Goal: Task Accomplishment & Management: Manage account settings

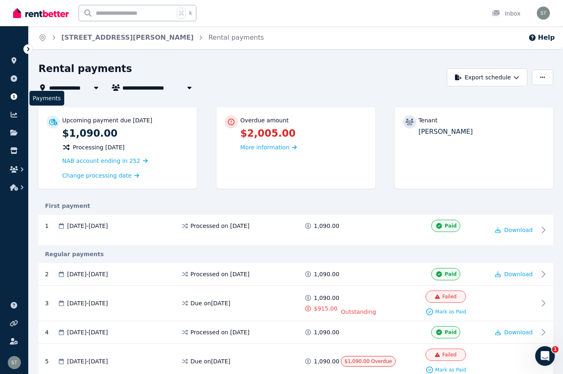
click at [15, 98] on icon at bounding box center [14, 96] width 7 height 7
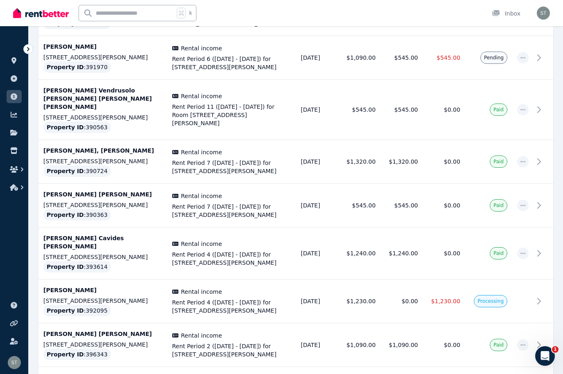
scroll to position [2093, 0]
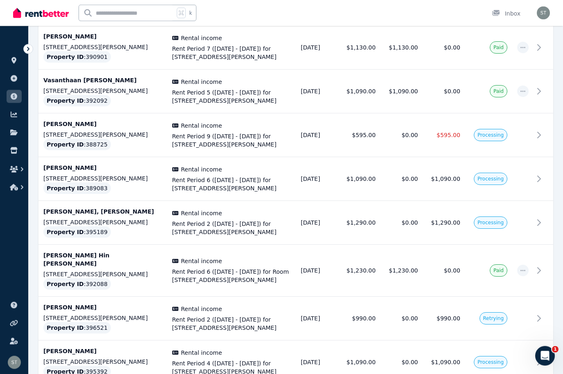
scroll to position [226, 0]
click at [532, 130] on td at bounding box center [522, 135] width 21 height 44
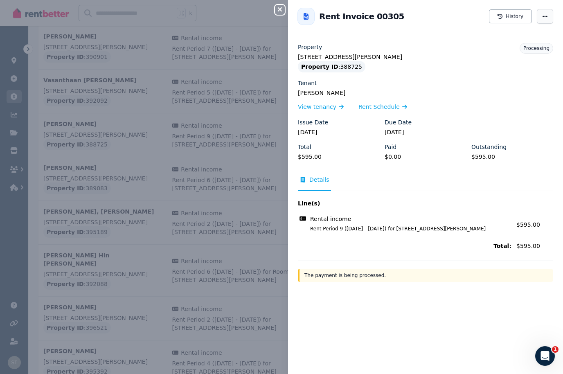
click at [547, 12] on span "button" at bounding box center [545, 16] width 16 height 15
click at [276, 7] on icon "button" at bounding box center [280, 9] width 10 height 7
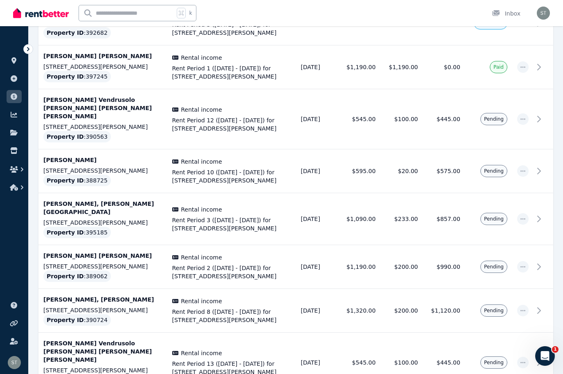
scroll to position [669, 0]
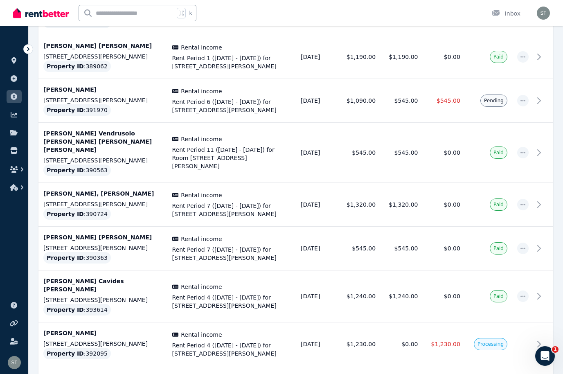
scroll to position [2093, 0]
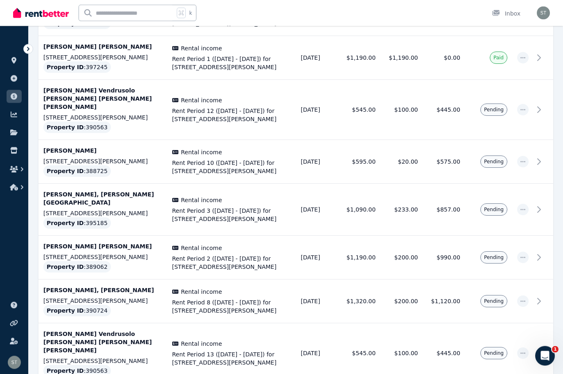
scroll to position [669, 0]
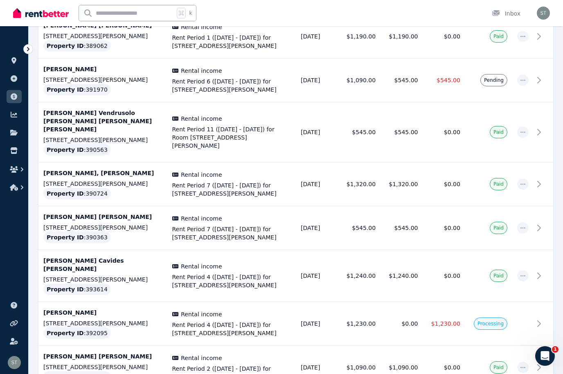
scroll to position [2093, 0]
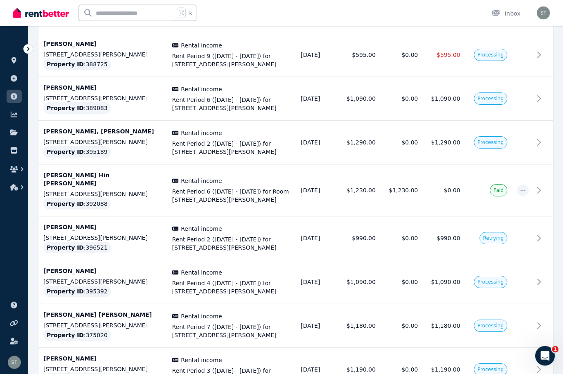
scroll to position [306, 0]
click at [14, 61] on icon at bounding box center [13, 60] width 5 height 7
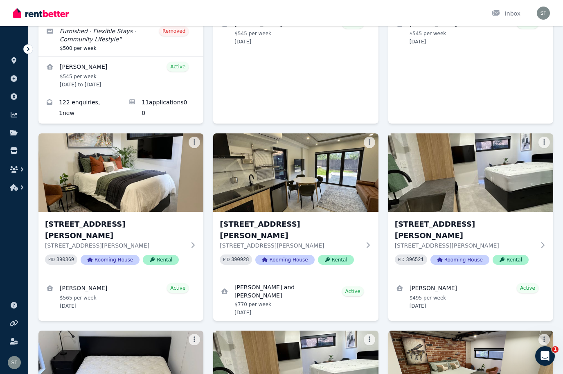
scroll to position [222, 0]
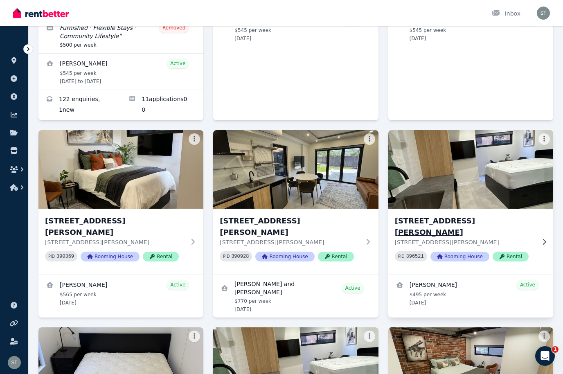
click at [489, 181] on img at bounding box center [470, 169] width 173 height 83
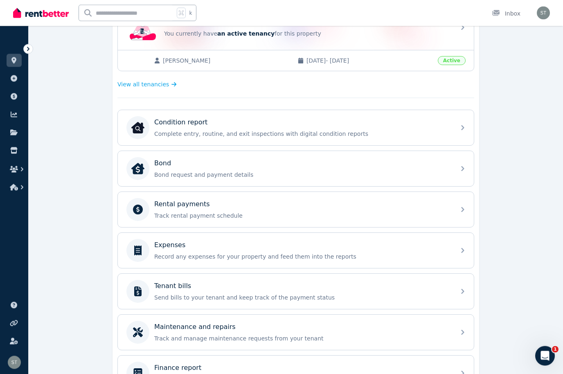
scroll to position [215, 0]
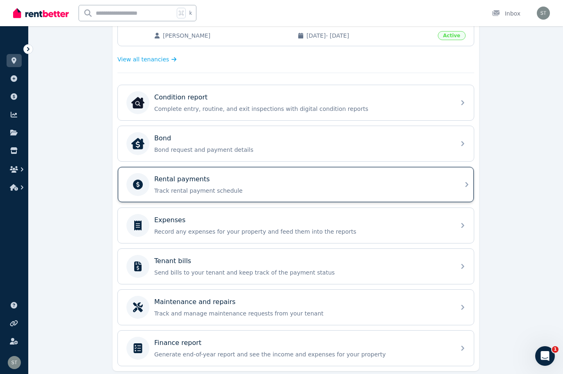
click at [404, 179] on div "Rental payments" at bounding box center [302, 179] width 296 height 10
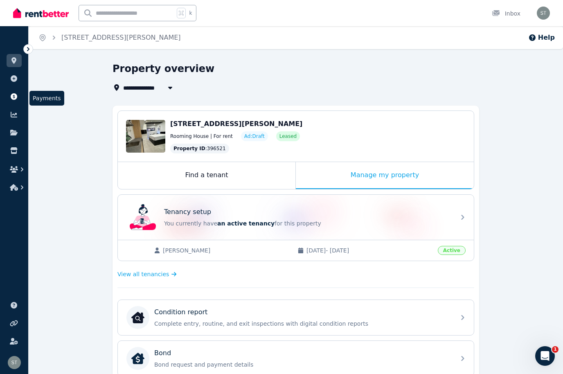
click at [13, 96] on icon at bounding box center [14, 96] width 7 height 7
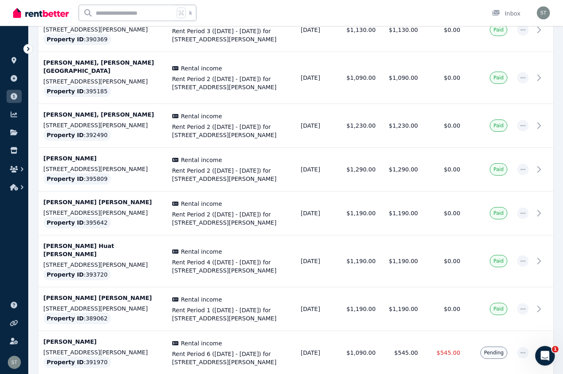
scroll to position [1797, 0]
click at [106, 331] on td "Jiarun Ren [STREET_ADDRESS][PERSON_NAME] Property ID : 391970" at bounding box center [102, 353] width 129 height 44
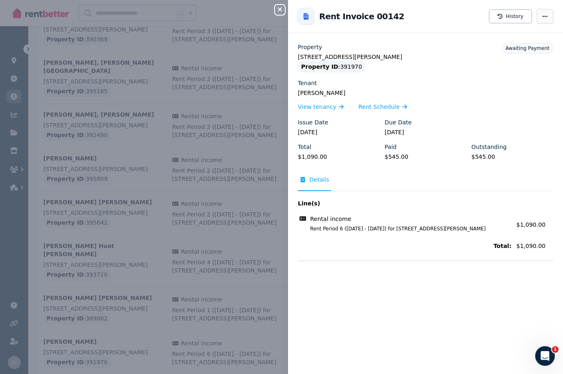
click at [544, 9] on span "button" at bounding box center [545, 16] width 16 height 15
click at [387, 101] on div "Jiarun Ren View tenancy Rent Schedule" at bounding box center [425, 100] width 255 height 23
click at [384, 103] on span "Rent Schedule" at bounding box center [378, 107] width 41 height 8
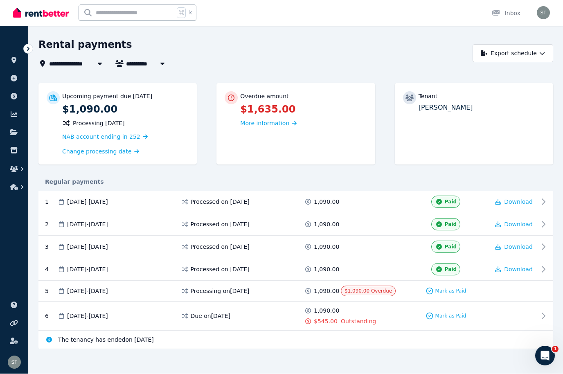
scroll to position [28, 0]
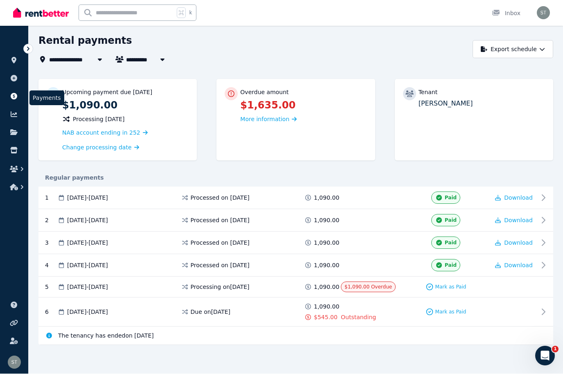
click at [10, 100] on link at bounding box center [14, 96] width 15 height 13
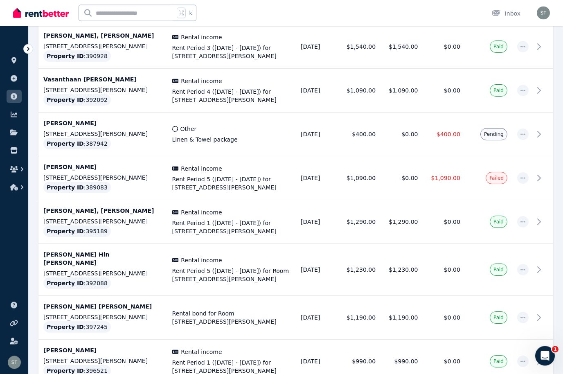
scroll to position [741, 0]
click at [13, 63] on icon at bounding box center [14, 60] width 8 height 7
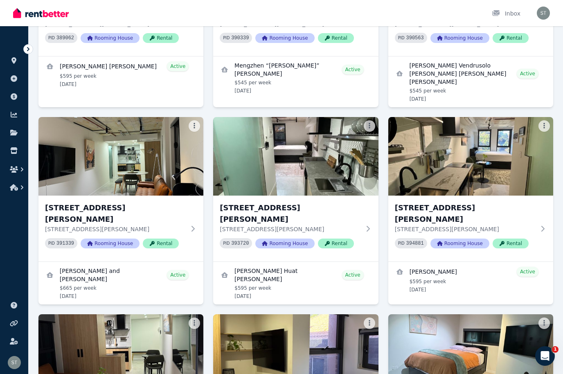
scroll to position [1422, 0]
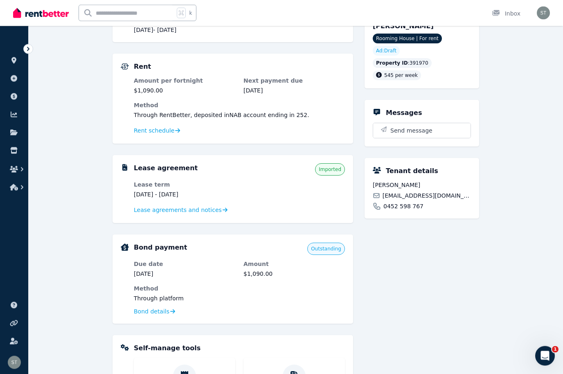
scroll to position [124, 0]
click at [151, 128] on span "Rent schedule" at bounding box center [154, 130] width 40 height 8
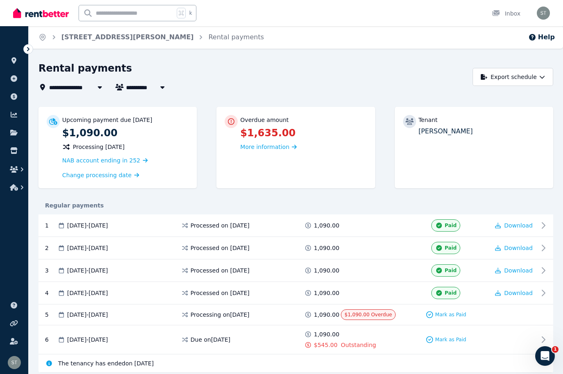
scroll to position [28, 0]
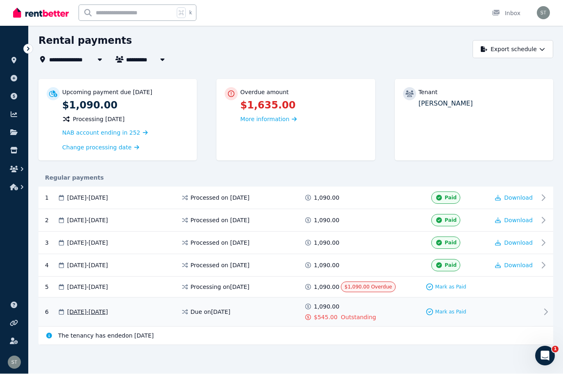
click at [508, 310] on div at bounding box center [513, 312] width 49 height 19
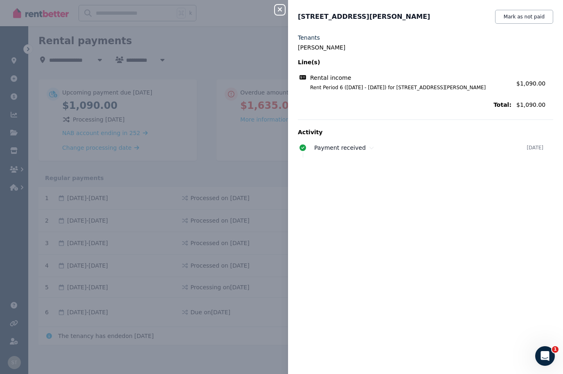
click at [277, 12] on icon "button" at bounding box center [280, 9] width 10 height 7
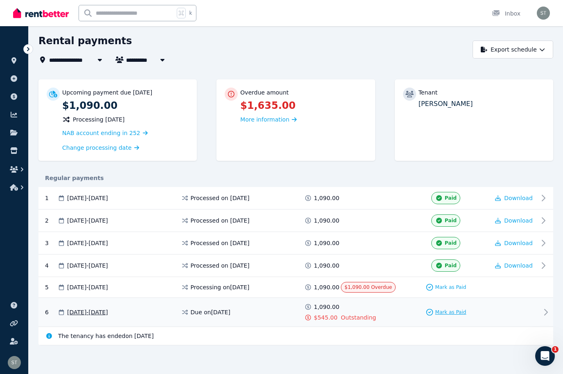
click at [445, 308] on div "Mark as Paid" at bounding box center [445, 312] width 41 height 8
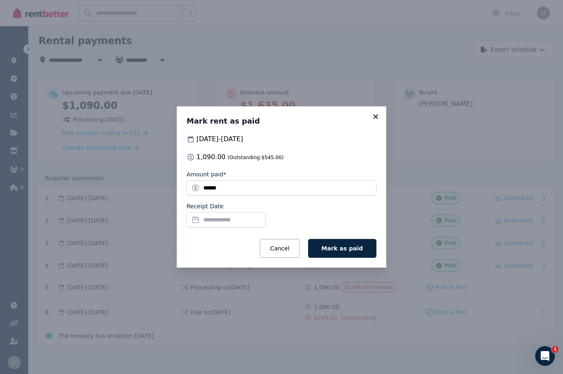
click at [373, 113] on icon at bounding box center [375, 116] width 8 height 7
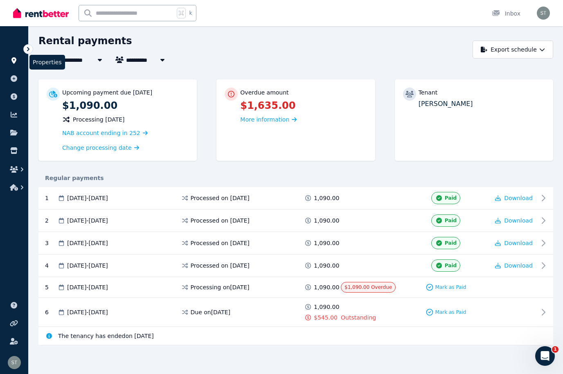
click at [12, 57] on link at bounding box center [14, 60] width 15 height 13
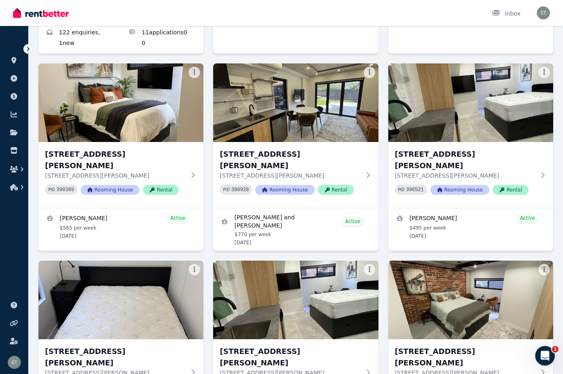
scroll to position [299, 0]
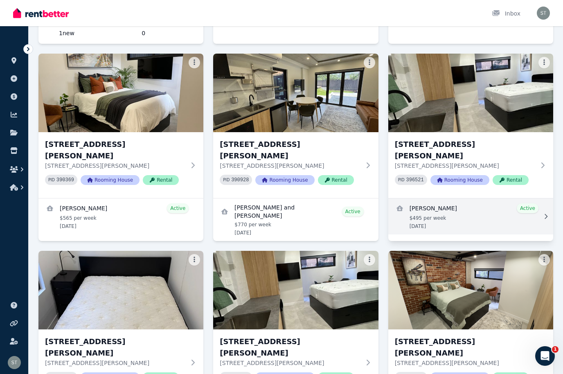
click at [472, 198] on link "View details for Jiarun Ren" at bounding box center [470, 216] width 165 height 36
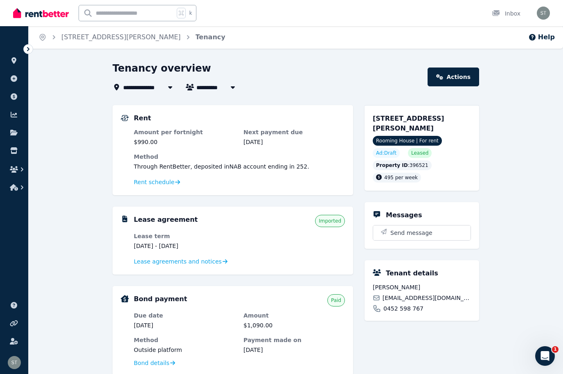
scroll to position [28, 0]
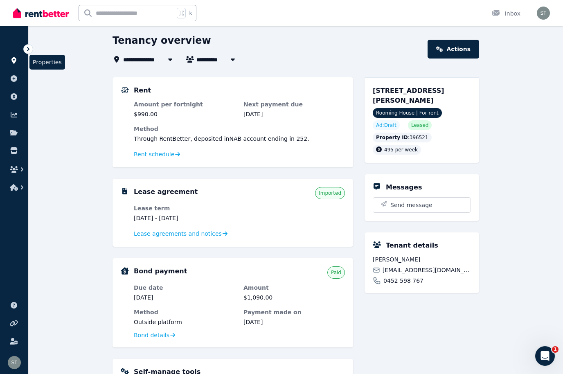
click at [15, 65] on link at bounding box center [14, 60] width 15 height 13
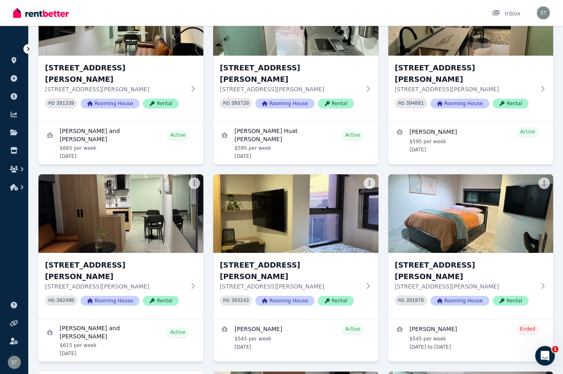
scroll to position [1569, 0]
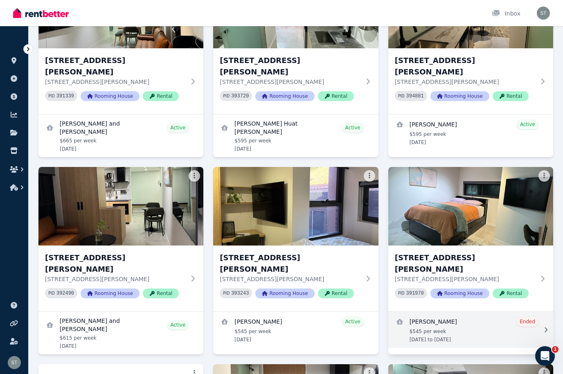
click at [487, 312] on link "View details for Jiarun Ren" at bounding box center [470, 330] width 165 height 36
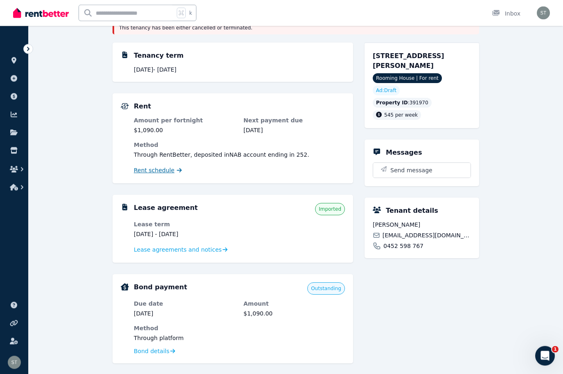
scroll to position [84, 0]
click at [149, 173] on span "Rent schedule" at bounding box center [154, 170] width 40 height 8
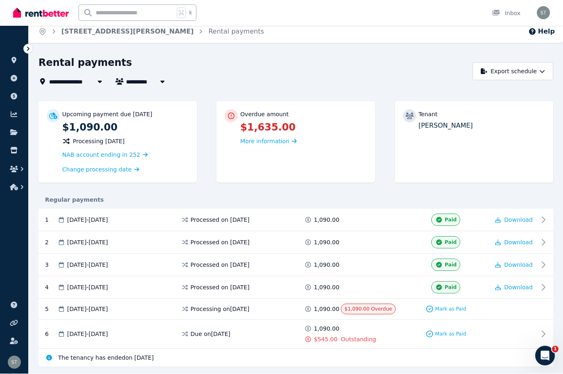
scroll to position [9, 0]
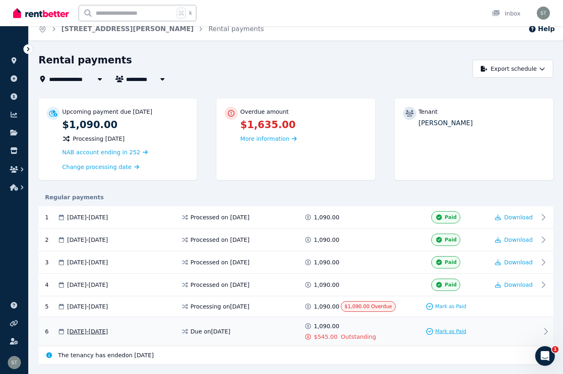
click at [431, 329] on icon at bounding box center [429, 331] width 8 height 8
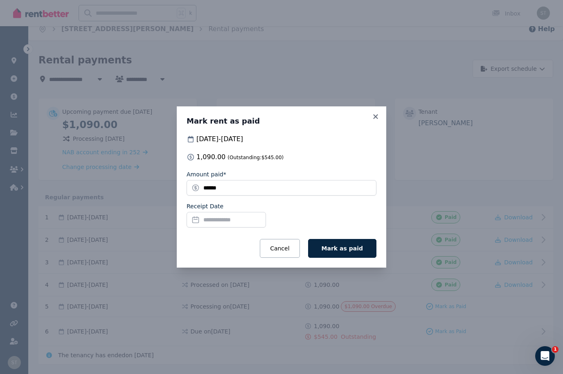
click at [231, 214] on input "Receipt Date" at bounding box center [225, 220] width 79 height 16
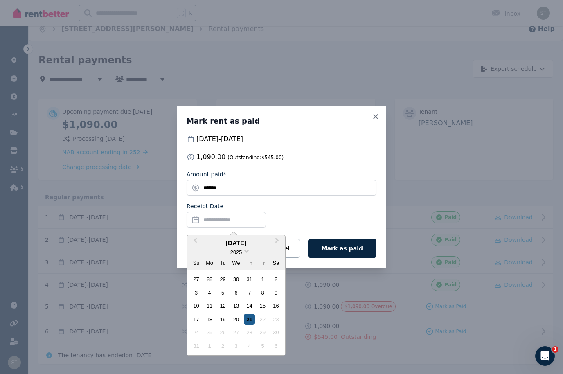
click at [249, 317] on div "21" at bounding box center [249, 319] width 11 height 11
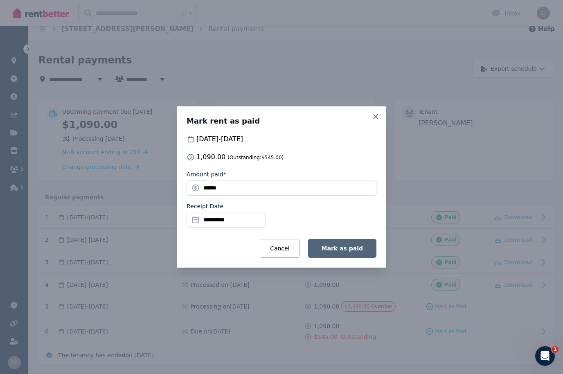
click at [349, 248] on span "Mark as paid" at bounding box center [341, 248] width 41 height 7
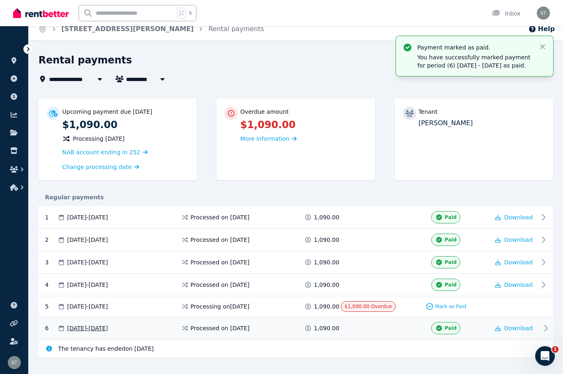
click at [452, 322] on div "Paid" at bounding box center [445, 328] width 29 height 12
click at [444, 304] on span "Mark as Paid" at bounding box center [450, 306] width 31 height 7
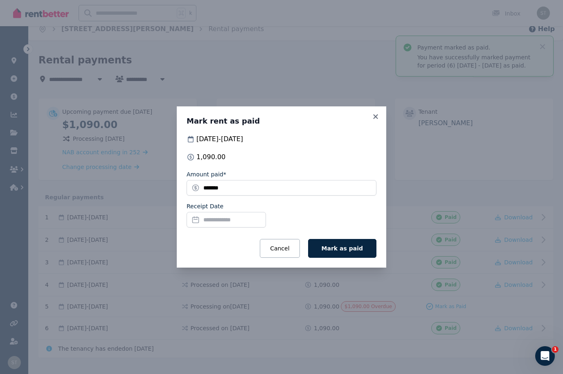
click at [243, 219] on input "Receipt Date" at bounding box center [225, 220] width 79 height 16
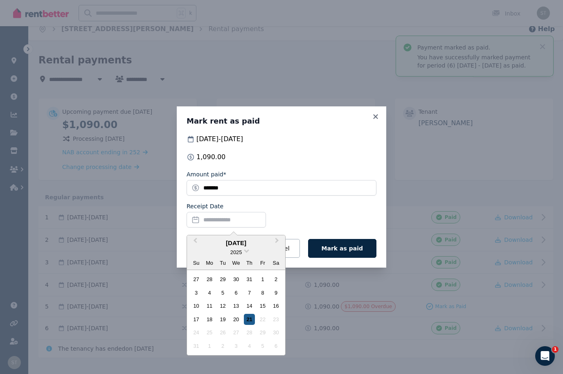
click at [248, 319] on div "21" at bounding box center [249, 319] width 11 height 11
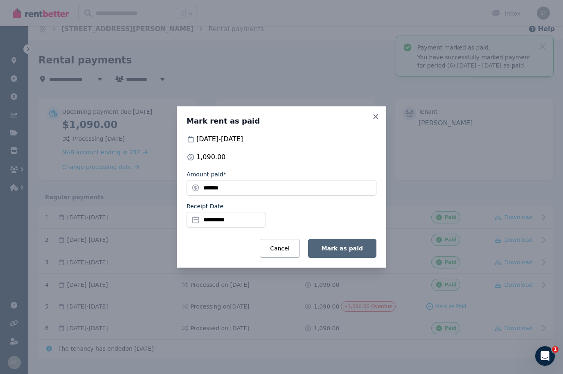
click at [349, 248] on span "Mark as paid" at bounding box center [341, 248] width 41 height 7
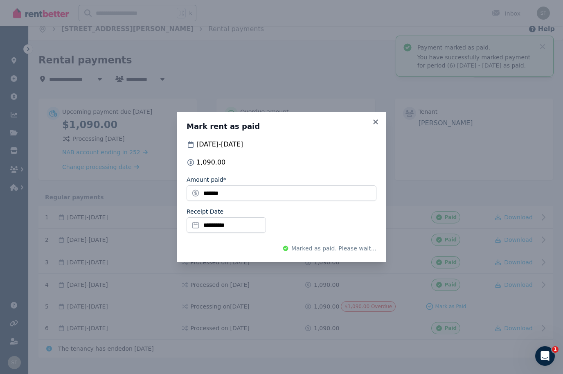
scroll to position [0, 0]
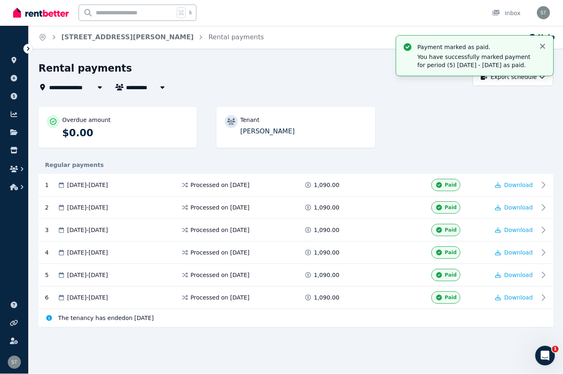
click at [541, 43] on icon "button" at bounding box center [542, 47] width 8 height 8
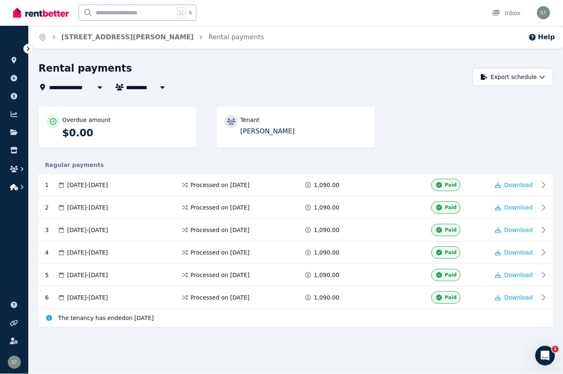
click at [13, 187] on icon "button" at bounding box center [14, 187] width 8 height 7
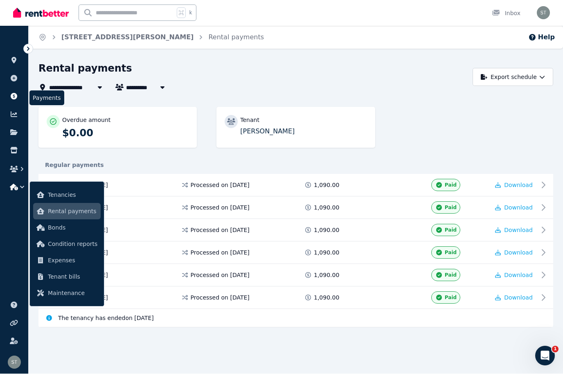
click at [20, 98] on link at bounding box center [14, 96] width 15 height 13
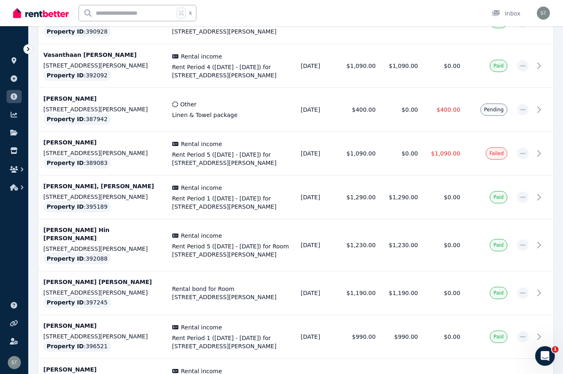
scroll to position [804, 0]
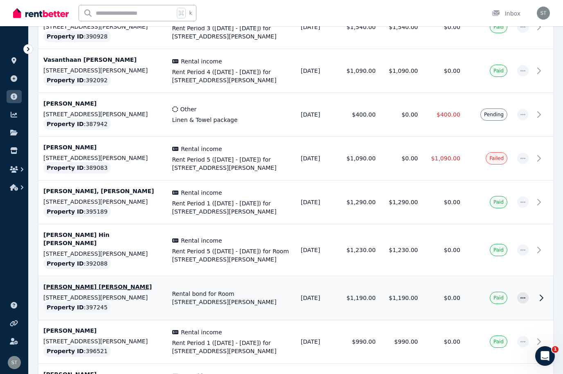
click at [429, 276] on td "$0.00" at bounding box center [444, 298] width 42 height 44
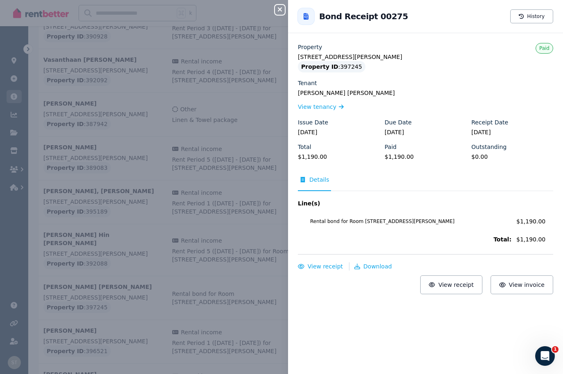
click at [284, 9] on icon "button" at bounding box center [280, 9] width 10 height 7
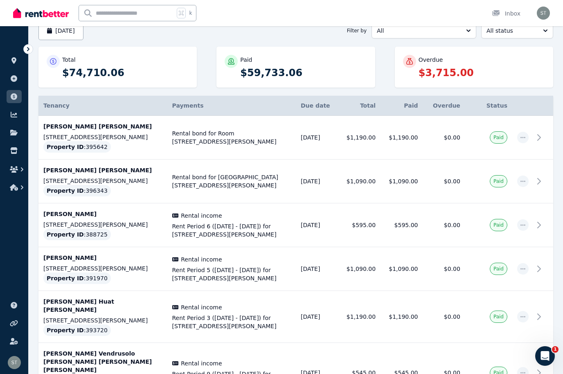
scroll to position [13, 0]
